Goal: Navigation & Orientation: Find specific page/section

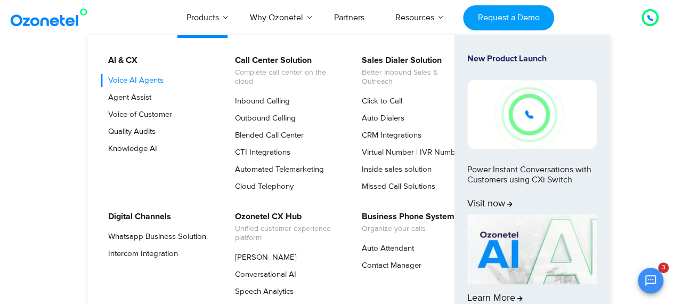
click at [158, 78] on link "Voice AI Agents" at bounding box center [133, 80] width 64 height 13
click at [146, 79] on link "Voice AI Agents" at bounding box center [133, 80] width 64 height 13
click at [514, 109] on img at bounding box center [531, 114] width 129 height 68
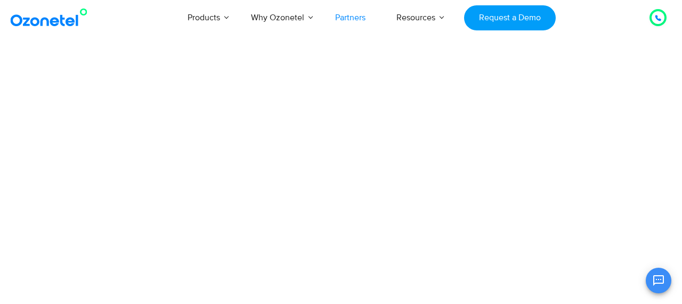
click at [351, 20] on link "Partners" at bounding box center [350, 17] width 61 height 35
